Goal: Find specific page/section: Find specific page/section

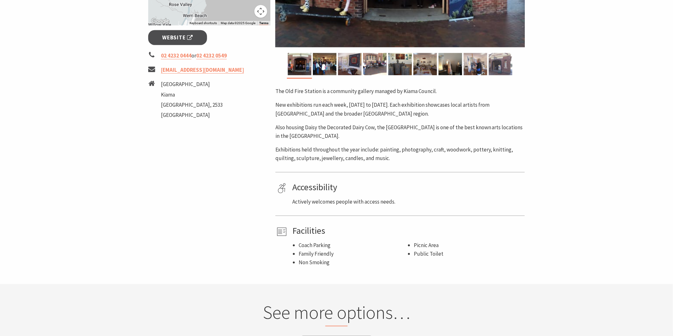
scroll to position [247, 0]
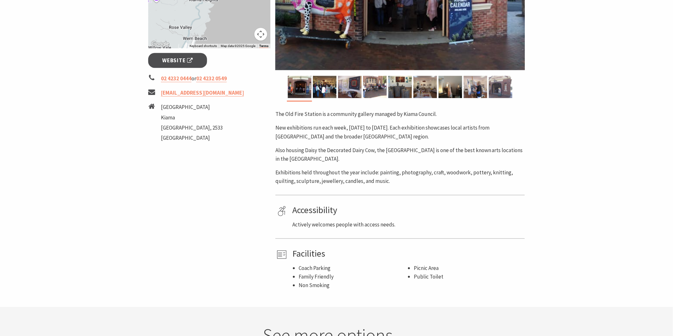
scroll to position [176, 0]
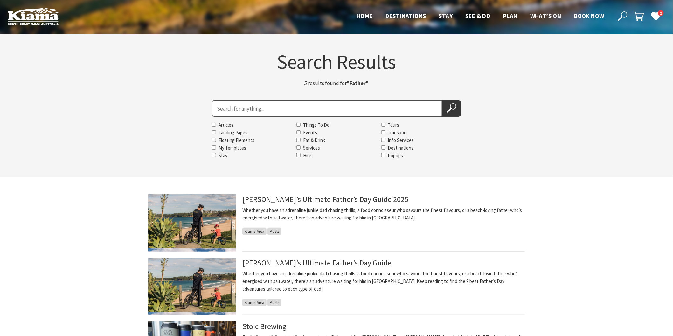
click at [317, 107] on input "Search for" at bounding box center [327, 108] width 230 height 16
type input "Holiday rental specialists"
click at [442, 100] on button "Search Now" at bounding box center [451, 108] width 19 height 16
click at [457, 111] on button "Search Now" at bounding box center [451, 108] width 19 height 16
